Goal: Information Seeking & Learning: Find specific fact

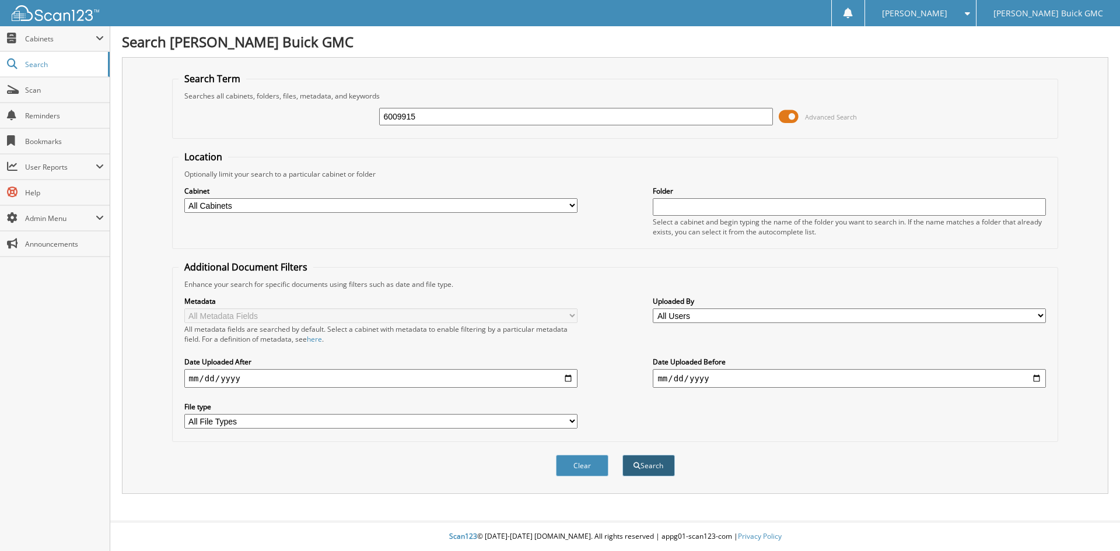
type input "6009915"
click at [651, 471] on button "Search" at bounding box center [648, 466] width 53 height 22
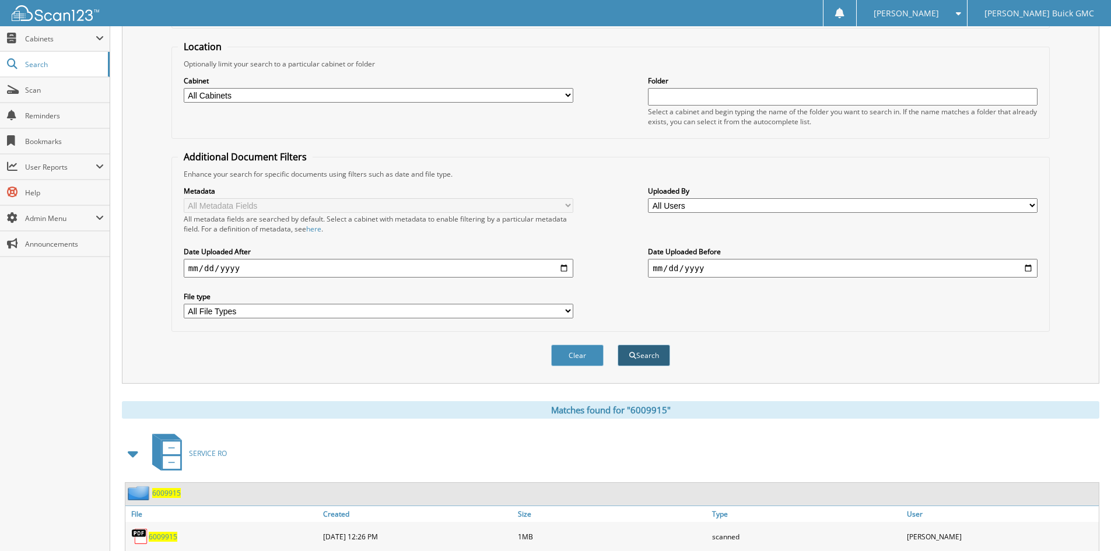
scroll to position [172, 0]
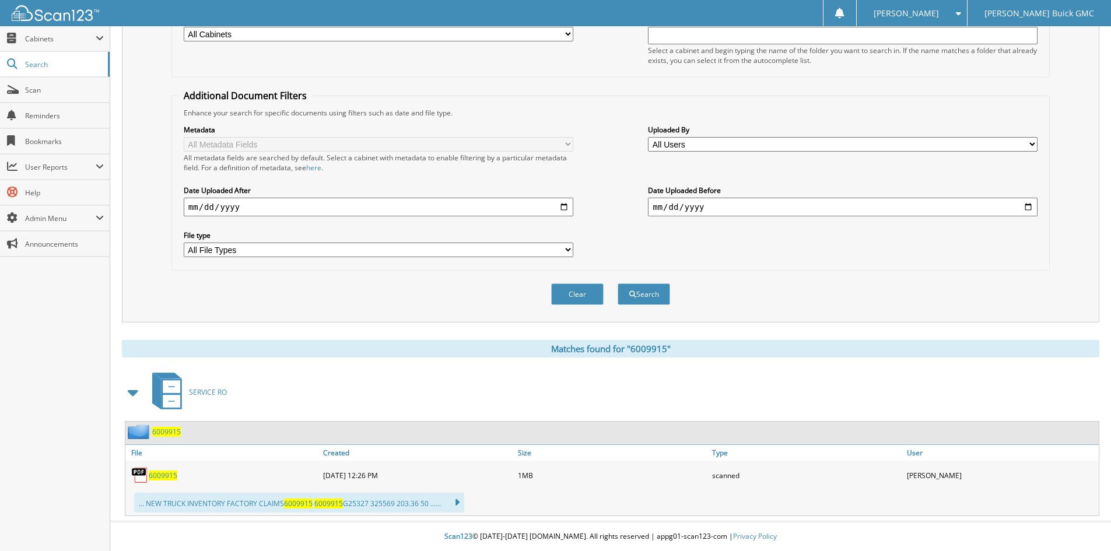
click at [157, 474] on span "6009915" at bounding box center [163, 476] width 29 height 10
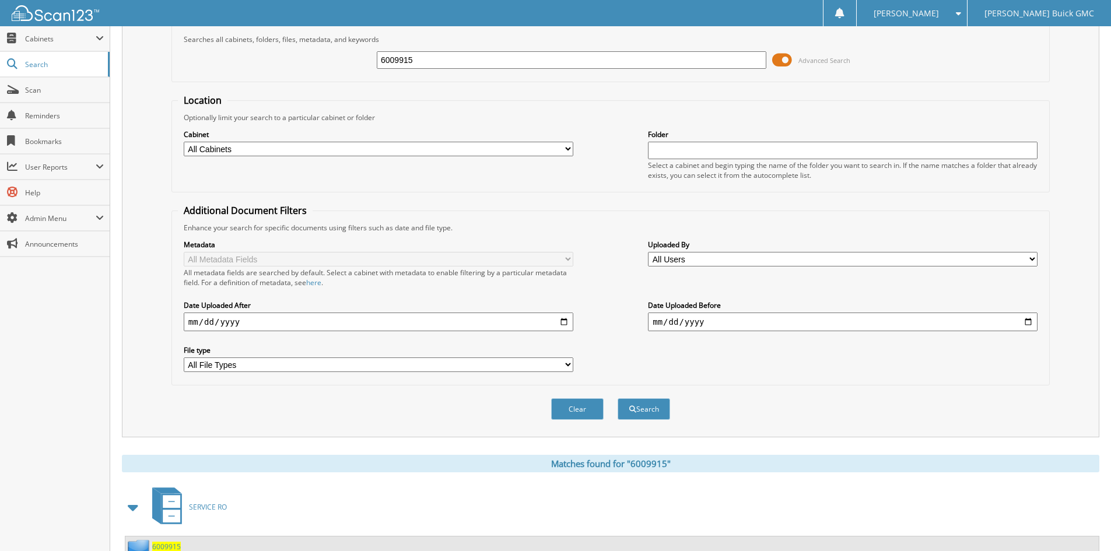
scroll to position [0, 0]
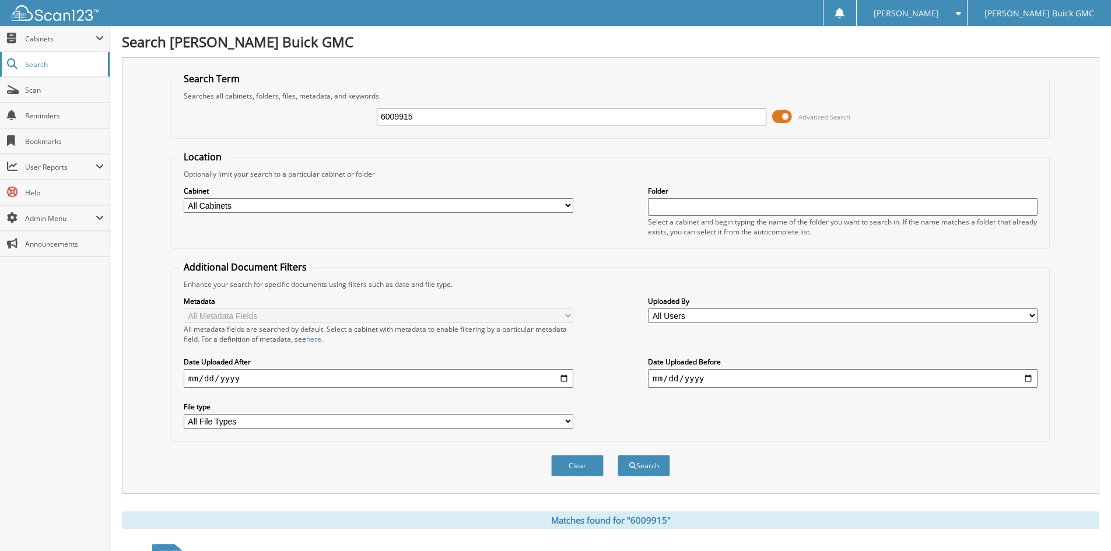
click at [53, 64] on span "Search" at bounding box center [63, 65] width 77 height 10
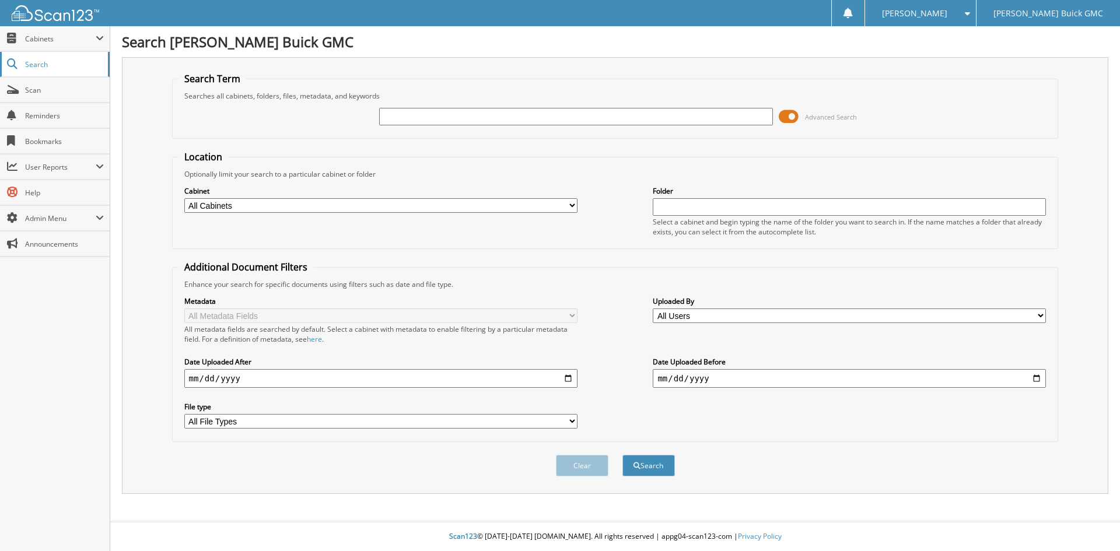
click at [59, 65] on span "Search" at bounding box center [63, 65] width 77 height 10
